Goal: Information Seeking & Learning: Learn about a topic

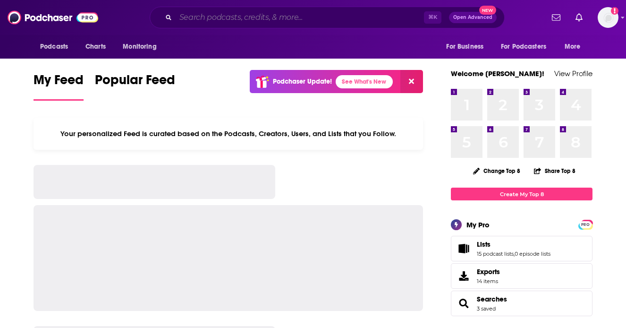
click at [242, 18] on input "Search podcasts, credits, & more..." at bounding box center [300, 17] width 248 height 15
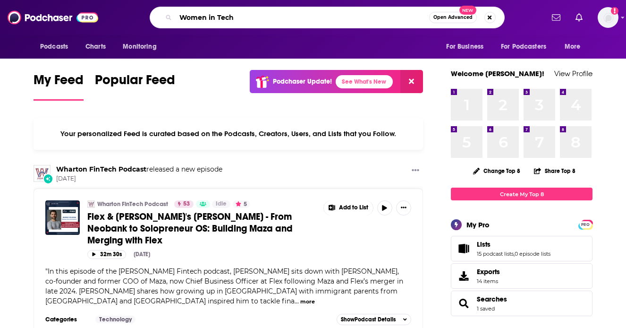
type input "Women in Tech"
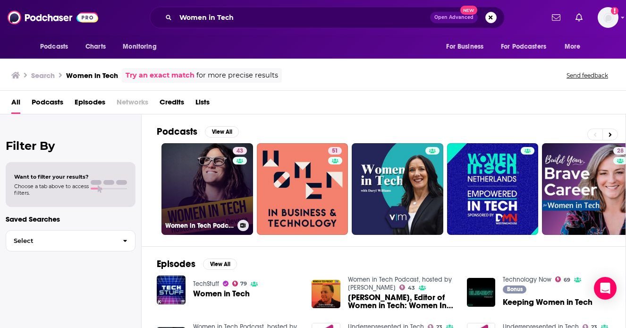
click at [188, 185] on link "43 Women in Tech Podcast, hosted by [PERSON_NAME]" at bounding box center [208, 189] width 92 height 92
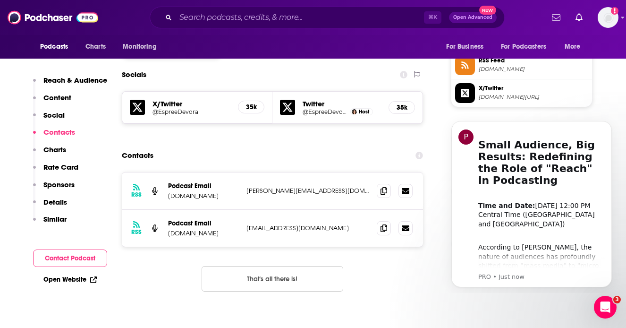
scroll to position [874, 0]
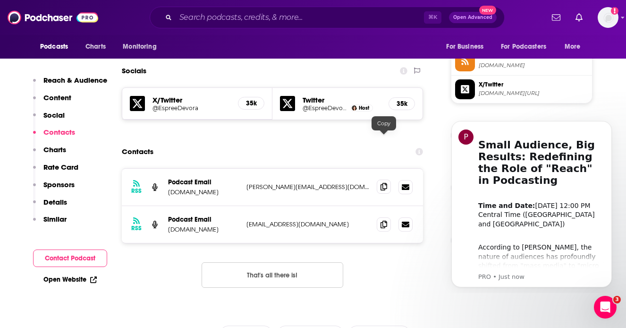
click at [381, 183] on icon at bounding box center [384, 187] width 7 height 8
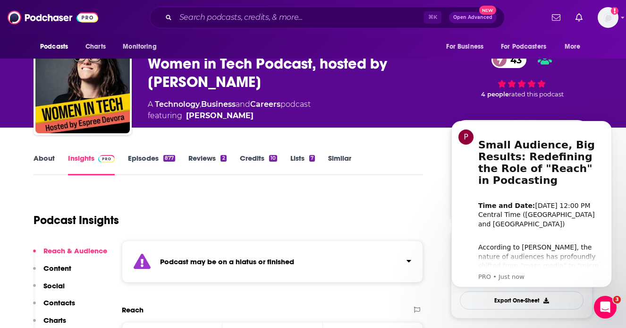
scroll to position [0, 0]
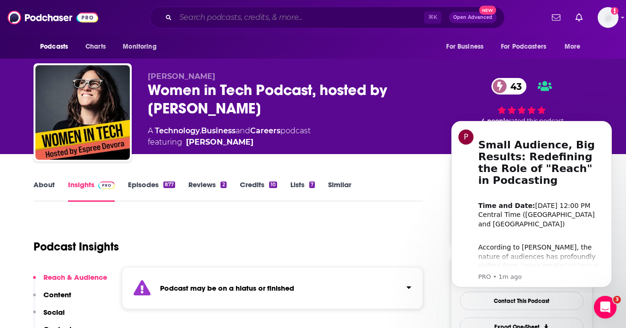
click at [222, 11] on input "Search podcasts, credits, & more..." at bounding box center [300, 17] width 248 height 15
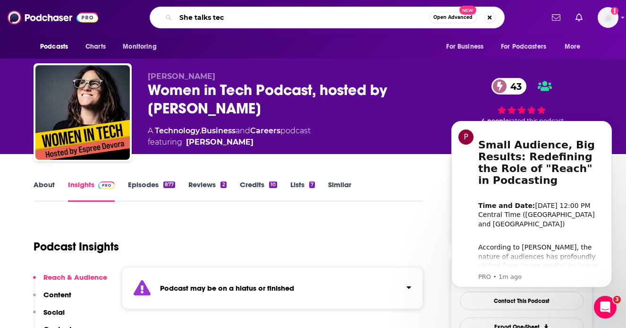
type input "She talks tech"
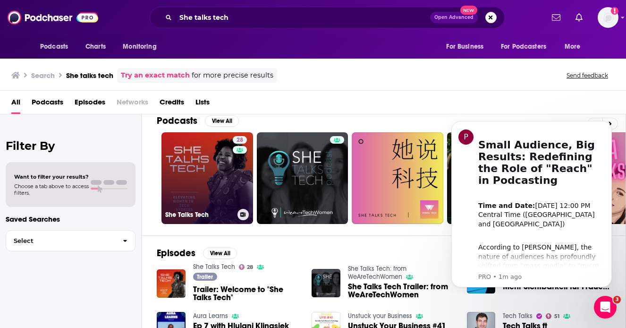
scroll to position [17, 0]
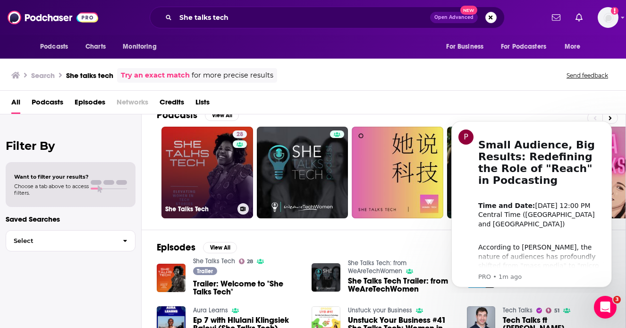
click at [205, 179] on link "28 She Talks Tech" at bounding box center [208, 173] width 92 height 92
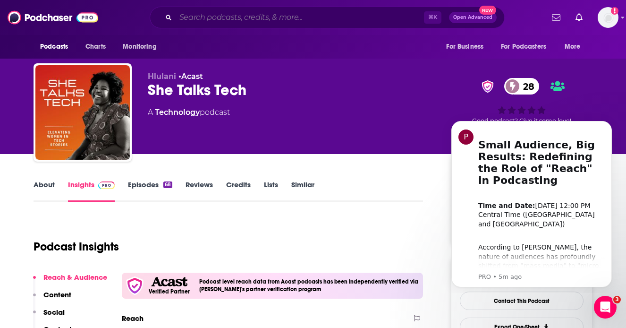
click at [245, 14] on input "Search podcasts, credits, & more..." at bounding box center [300, 17] width 248 height 15
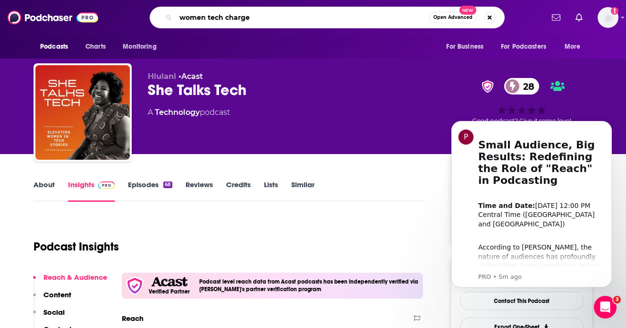
type input "women tech charge"
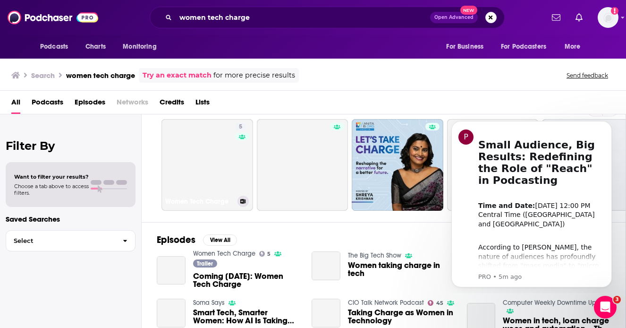
scroll to position [25, 0]
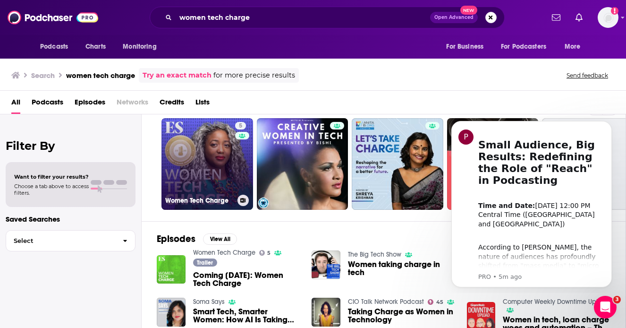
click at [202, 174] on link "5 Women Tech Charge" at bounding box center [208, 164] width 92 height 92
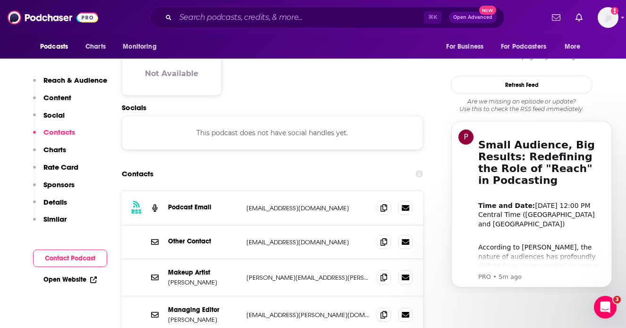
scroll to position [870, 0]
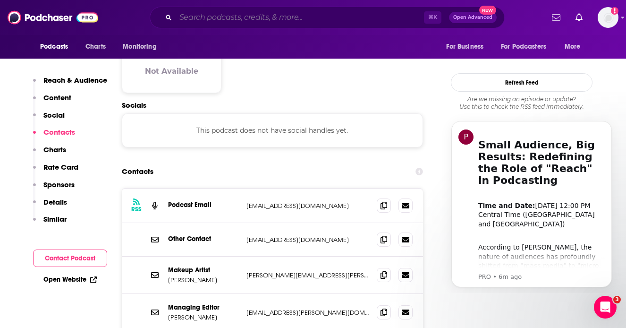
click at [233, 19] on input "Search podcasts, credits, & more..." at bounding box center [300, 17] width 248 height 15
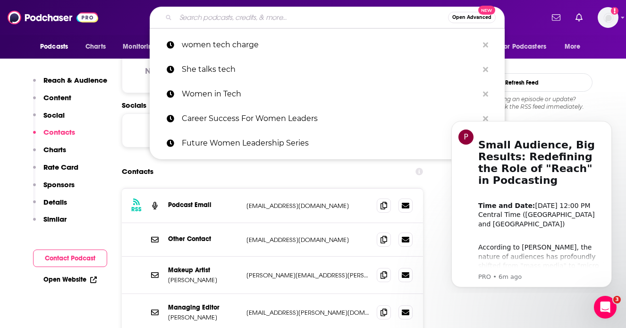
paste input "Researc/hers Code Podcast"
type input "Researc/hers Code Podcast"
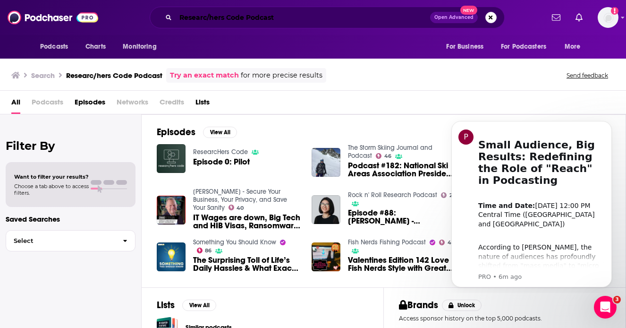
click at [213, 19] on input "Researc/hers Code Podcast" at bounding box center [303, 17] width 255 height 15
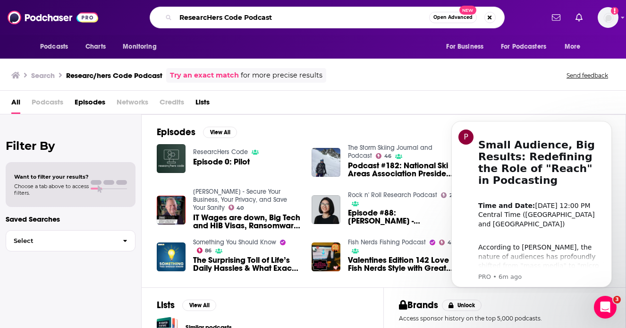
type input "ResearcHers Code Podcast"
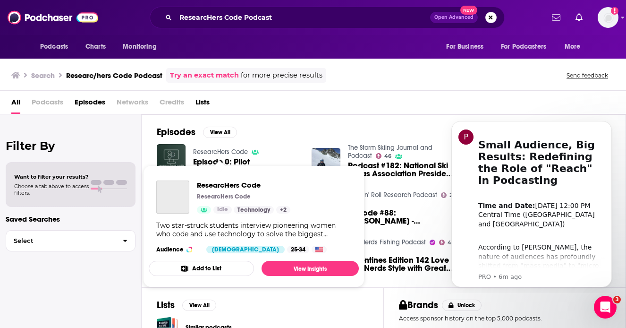
click at [216, 153] on link "ResearcHers Code" at bounding box center [220, 152] width 55 height 8
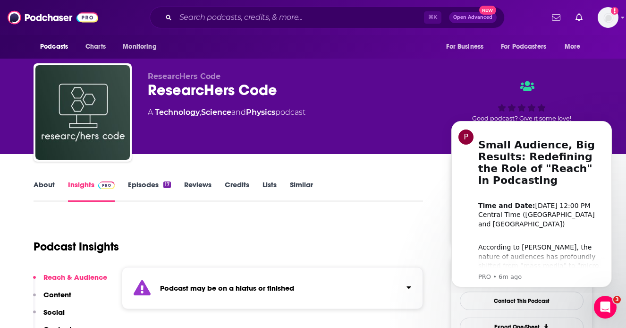
click at [186, 72] on span "ResearcHers Code" at bounding box center [184, 76] width 73 height 9
drag, startPoint x: 227, startPoint y: 77, endPoint x: 145, endPoint y: 76, distance: 81.7
click at [145, 76] on div "ResearcHers Code ResearcHers Code A Technology , Science and Physics podcast Go…" at bounding box center [313, 114] width 559 height 102
copy span "ResearcHers Code"
click at [247, 22] on input "Search podcasts, credits, & more..." at bounding box center [300, 17] width 248 height 15
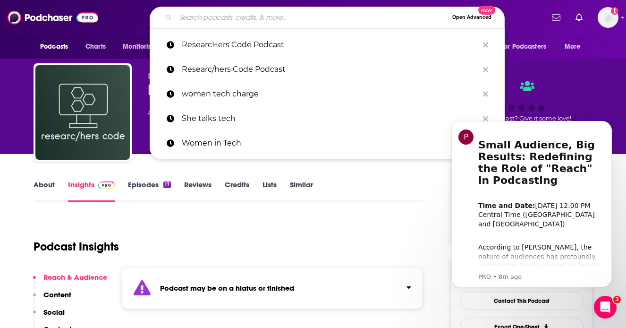
paste input "Leading Women in Tech Podcast"
type input "Leading Women in Tech Podcast"
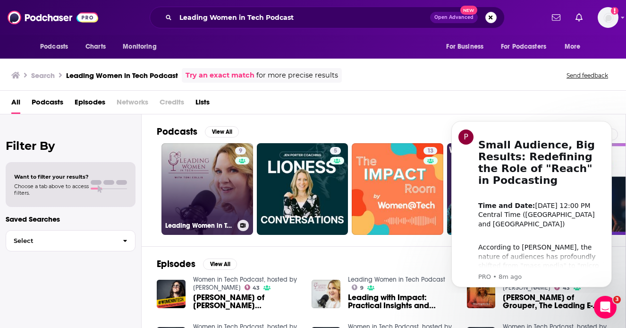
click at [211, 175] on link "9 Leading Women in Tech Podcast" at bounding box center [208, 189] width 92 height 92
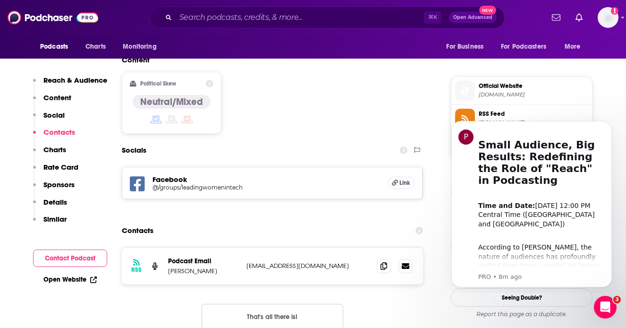
scroll to position [738, 0]
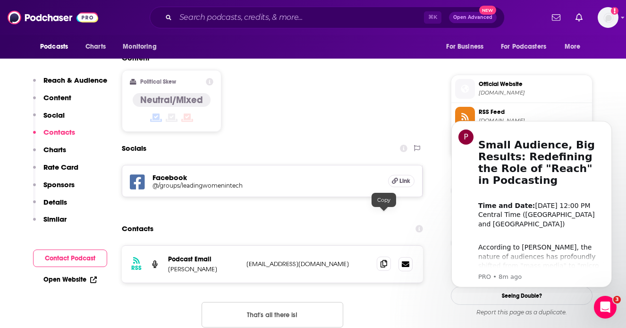
click at [385, 260] on icon at bounding box center [384, 264] width 7 height 8
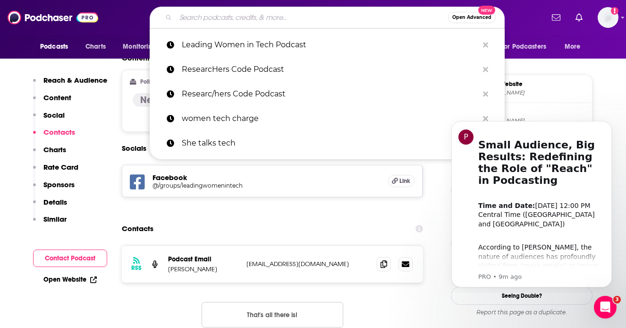
click at [259, 15] on input "Search podcasts, credits, & more..." at bounding box center [312, 17] width 273 height 15
paste input "FemTech Focus"
type input "FemTech Focus"
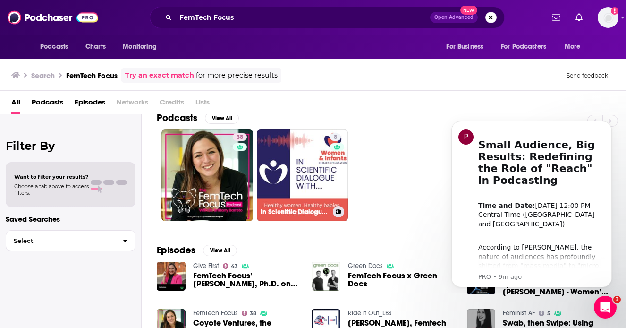
scroll to position [14, 0]
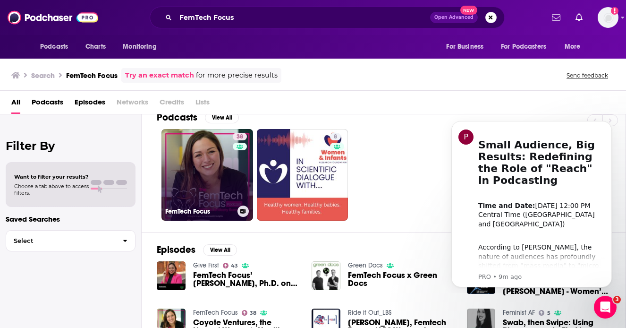
click at [203, 182] on link "38 FemTech Focus" at bounding box center [208, 175] width 92 height 92
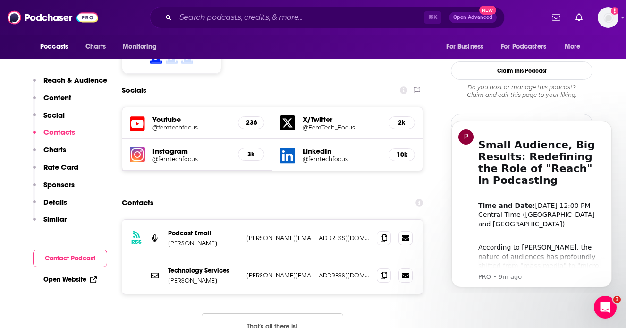
scroll to position [857, 0]
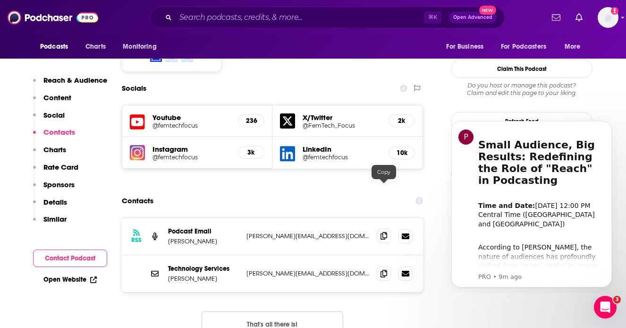
click at [382, 232] on icon at bounding box center [384, 236] width 7 height 8
drag, startPoint x: 222, startPoint y: 195, endPoint x: 170, endPoint y: 195, distance: 52.9
click at [170, 237] on p "[PERSON_NAME]" at bounding box center [203, 241] width 71 height 8
copy p "[PERSON_NAME]"
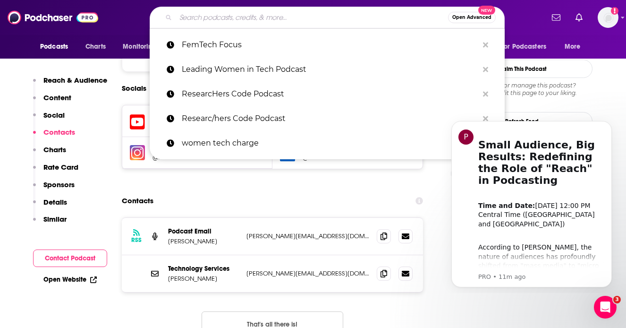
click at [228, 20] on input "Search podcasts, credits, & more..." at bounding box center [312, 17] width 273 height 15
paste input "B The Way Forward"
type input "B The Way Forward"
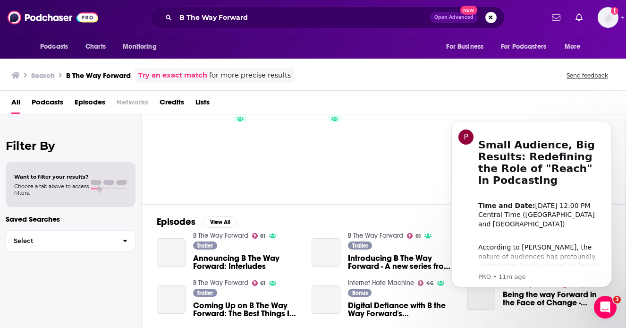
scroll to position [43, 0]
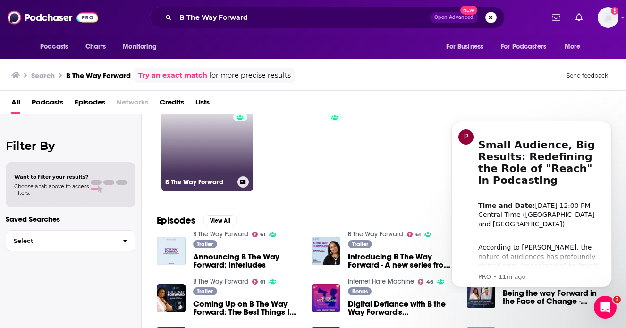
click at [215, 162] on link "61 B The Way Forward" at bounding box center [208, 146] width 92 height 92
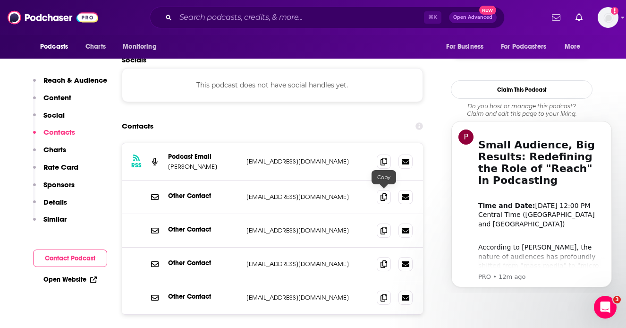
scroll to position [804, 0]
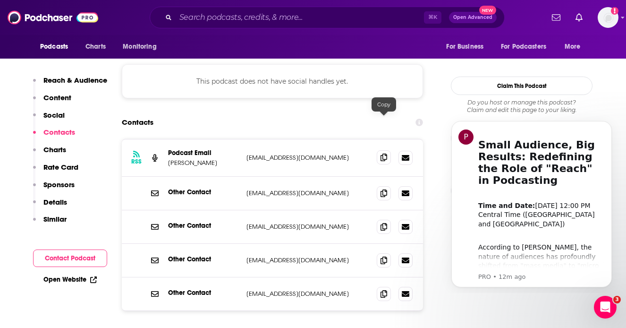
click at [382, 153] on icon at bounding box center [384, 157] width 7 height 8
click at [384, 222] on icon at bounding box center [384, 226] width 7 height 8
